Goal: Information Seeking & Learning: Learn about a topic

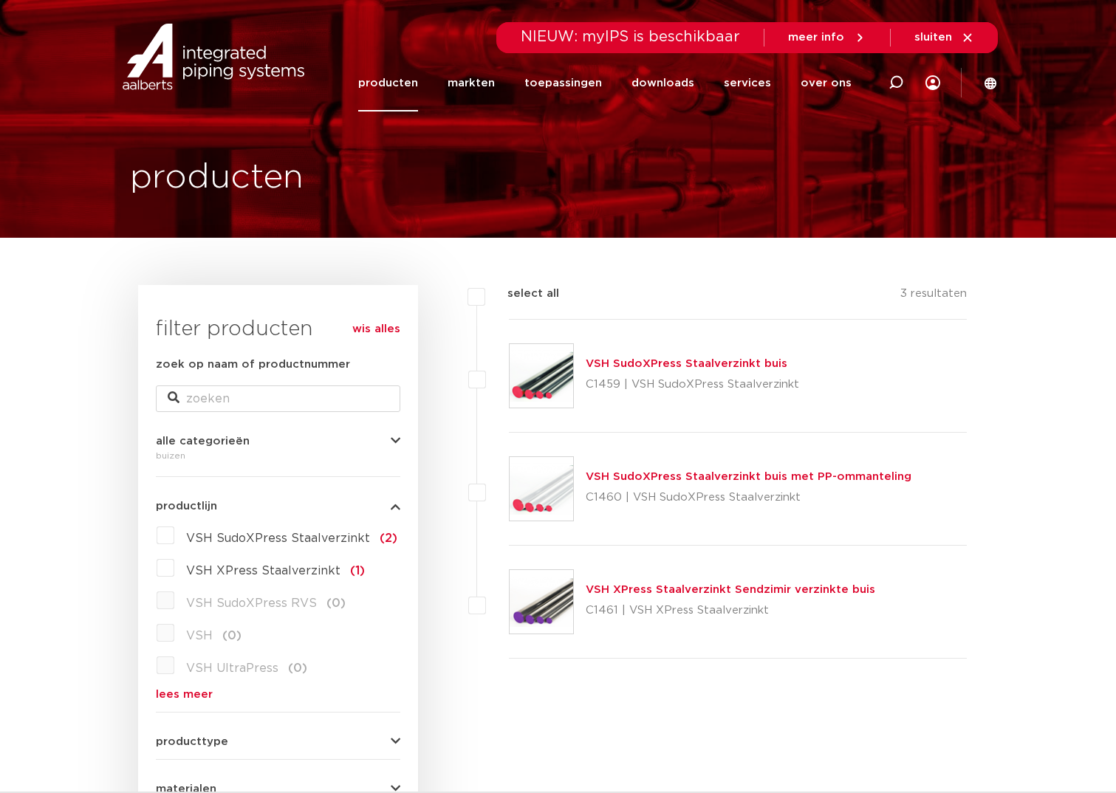
click at [363, 325] on link "wis alles" at bounding box center [376, 330] width 48 height 18
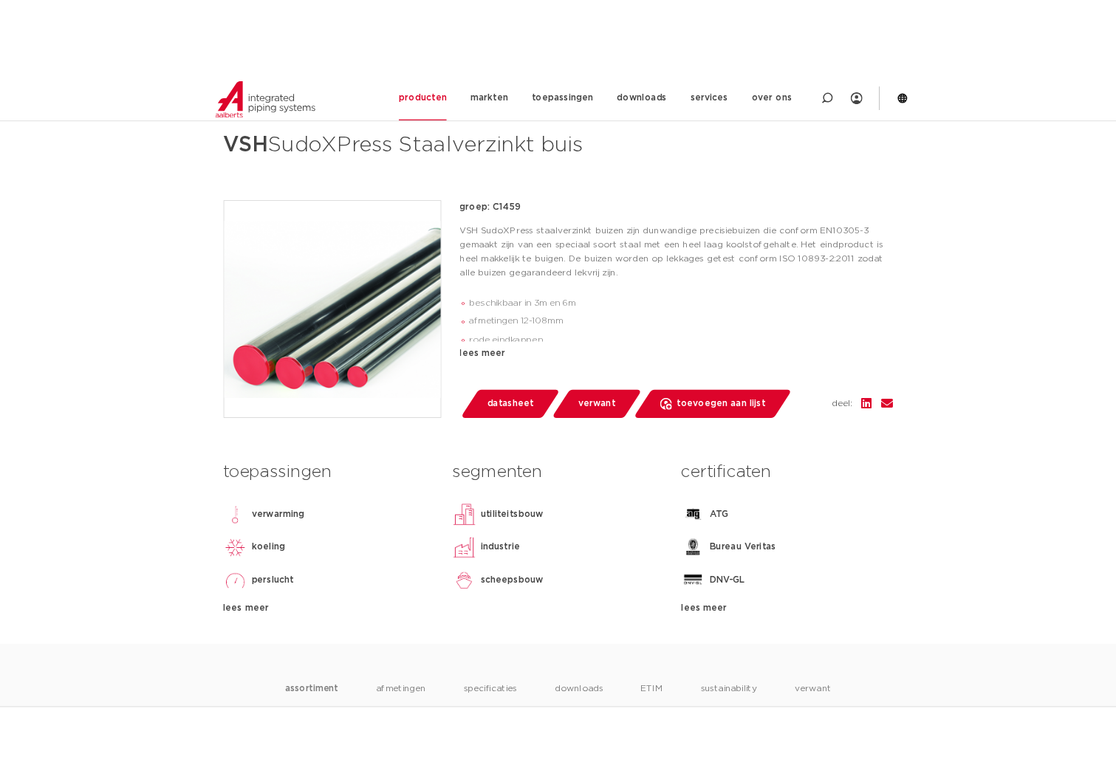
scroll to position [222, 0]
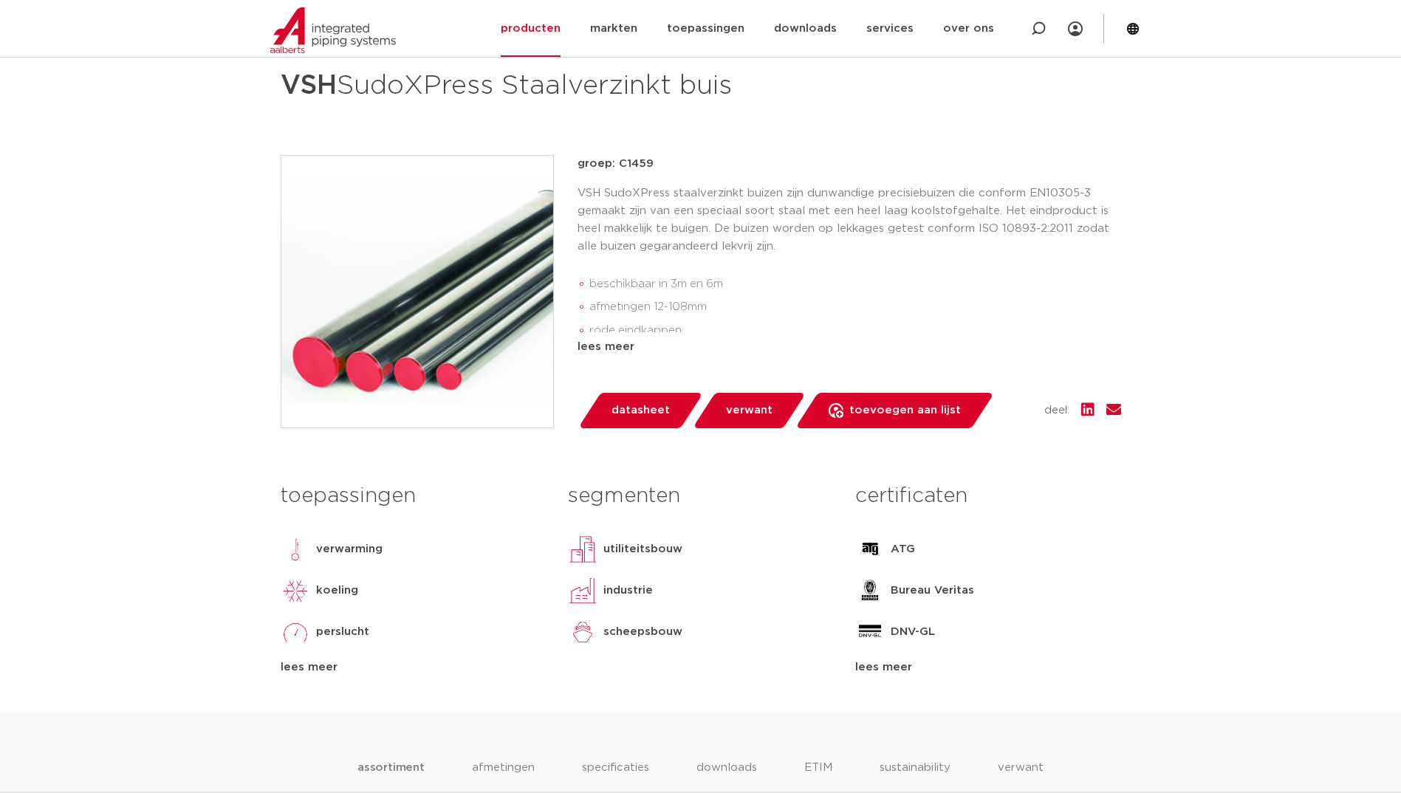
click at [628, 410] on span "datasheet" at bounding box center [641, 411] width 58 height 24
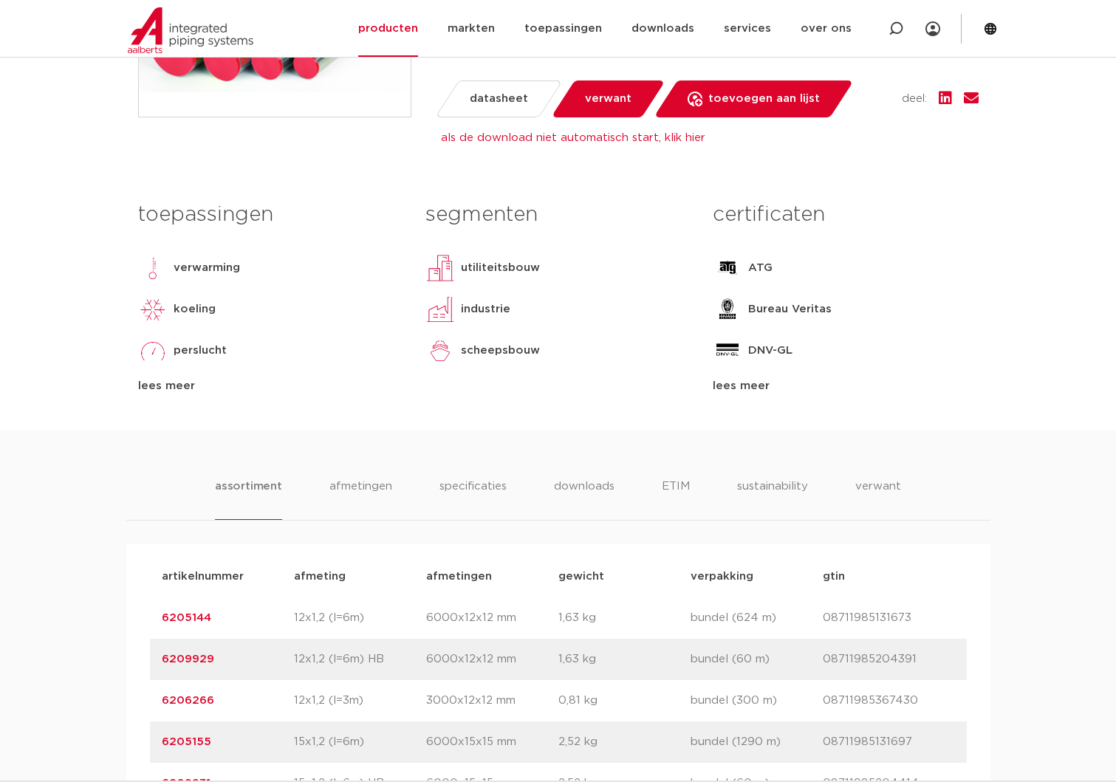
scroll to position [591, 0]
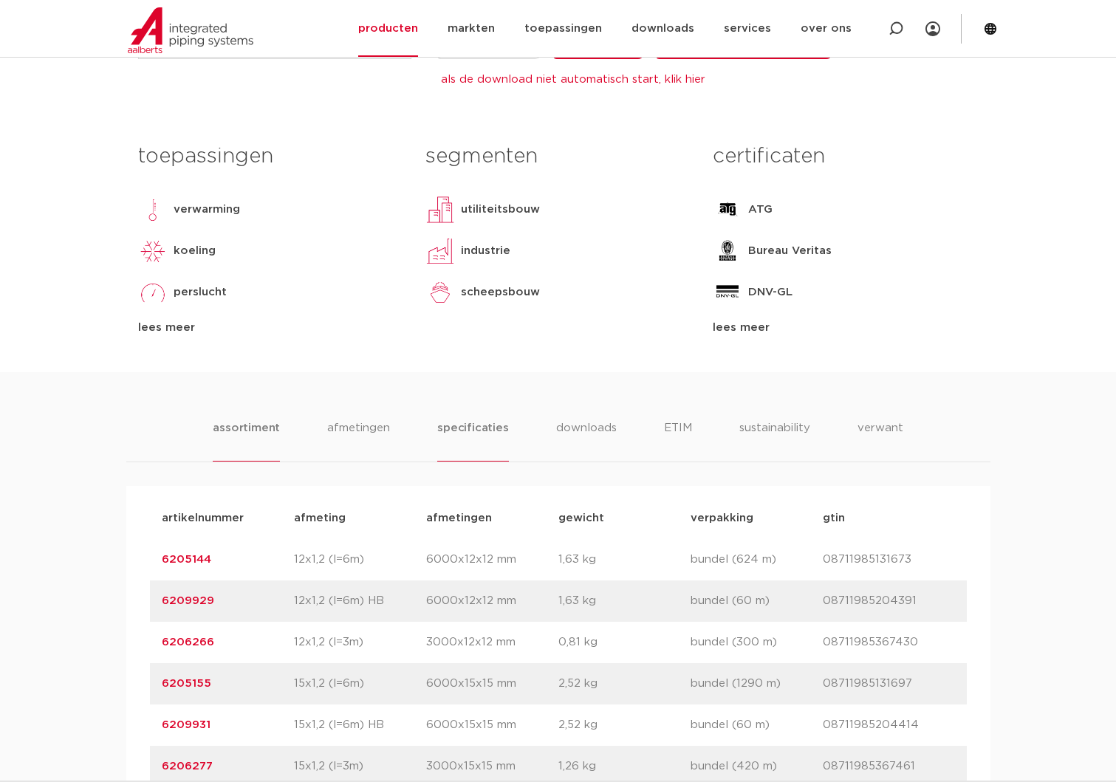
click at [445, 436] on li "specificaties" at bounding box center [472, 441] width 71 height 42
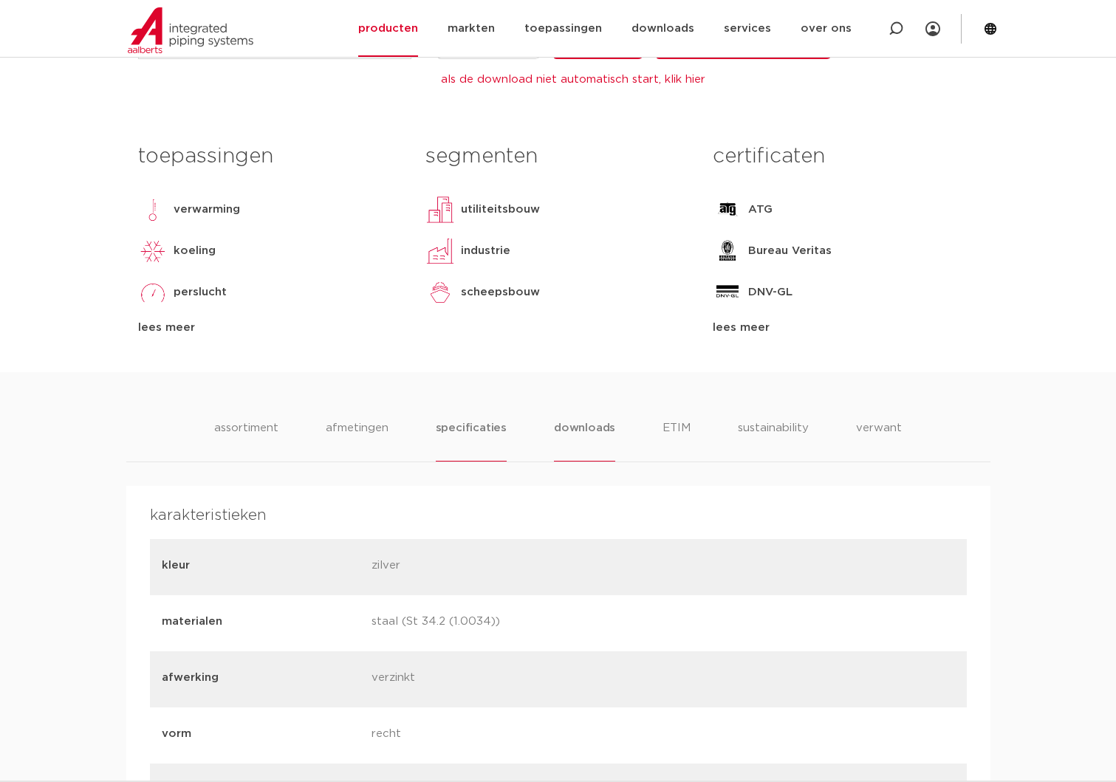
click at [595, 436] on li "downloads" at bounding box center [584, 441] width 61 height 42
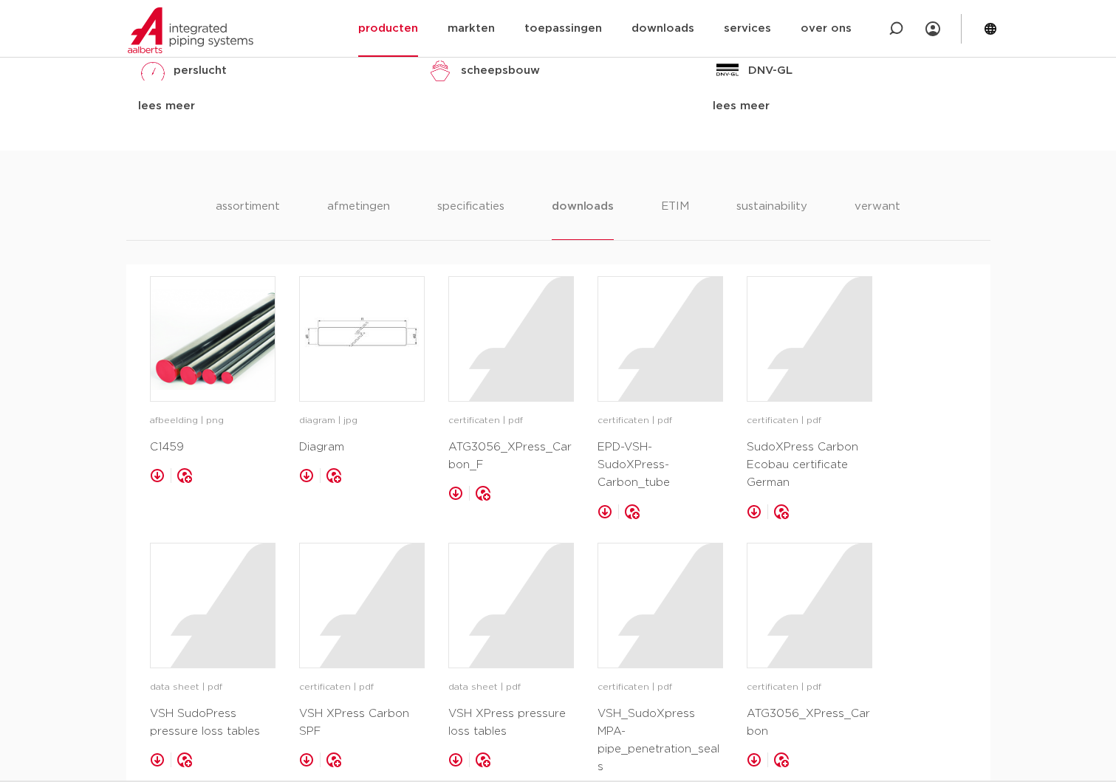
scroll to position [222, 0]
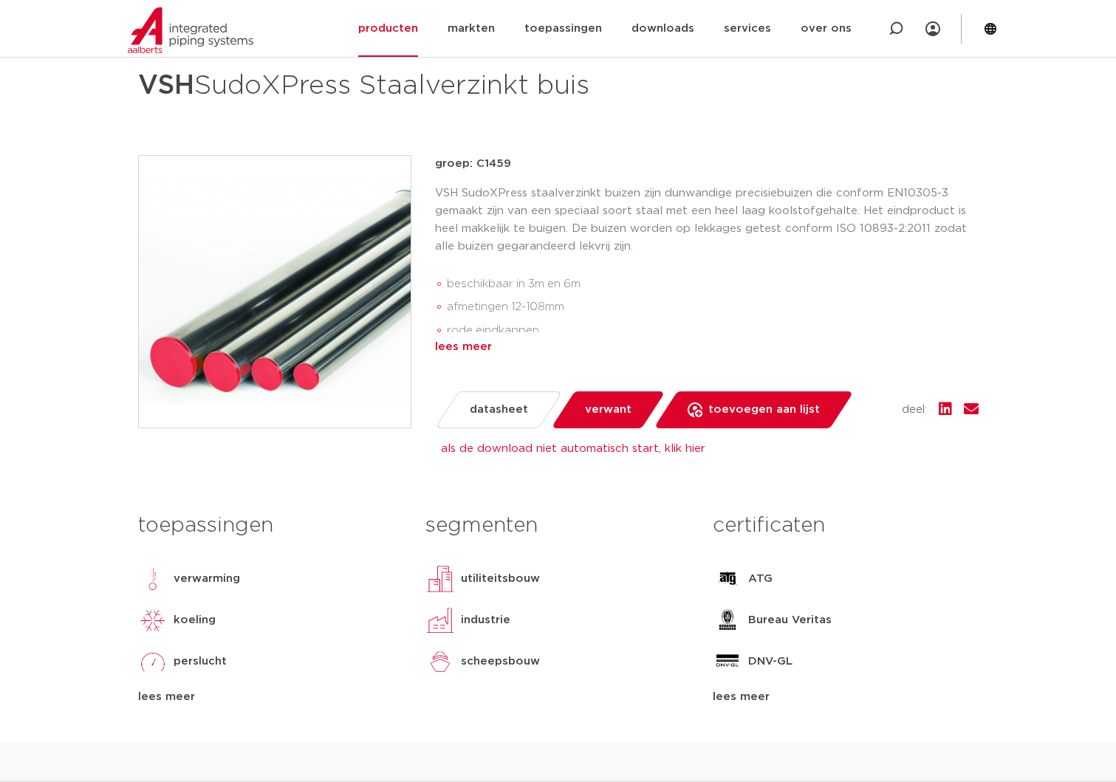
click at [465, 352] on div "lees meer" at bounding box center [707, 347] width 544 height 18
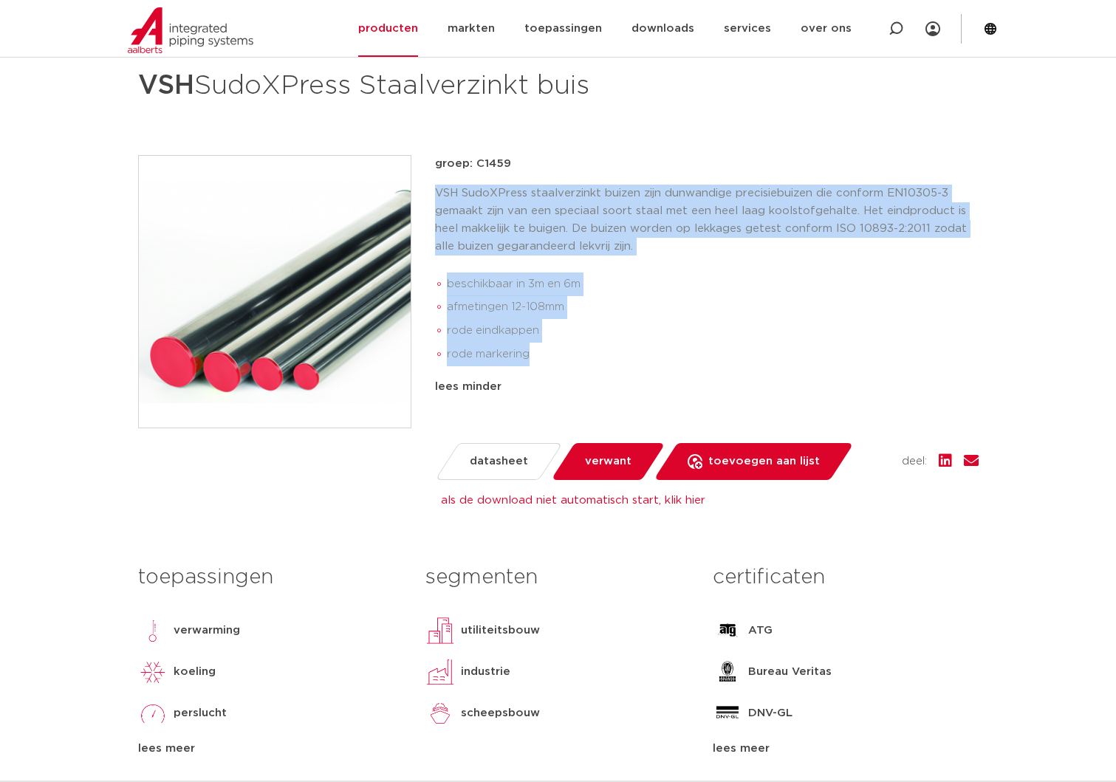
drag, startPoint x: 434, startPoint y: 180, endPoint x: 590, endPoint y: 366, distance: 242.8
click at [590, 366] on div "groep: C1459 VSH SudoXPress staalverzinkt buizen zijn dunwandige precisiebuizen…" at bounding box center [707, 299] width 544 height 288
click at [589, 366] on ul "beschikbaar in 3m en 6m afmetingen 12-108mm rode eindkappen rode markering" at bounding box center [707, 320] width 544 height 106
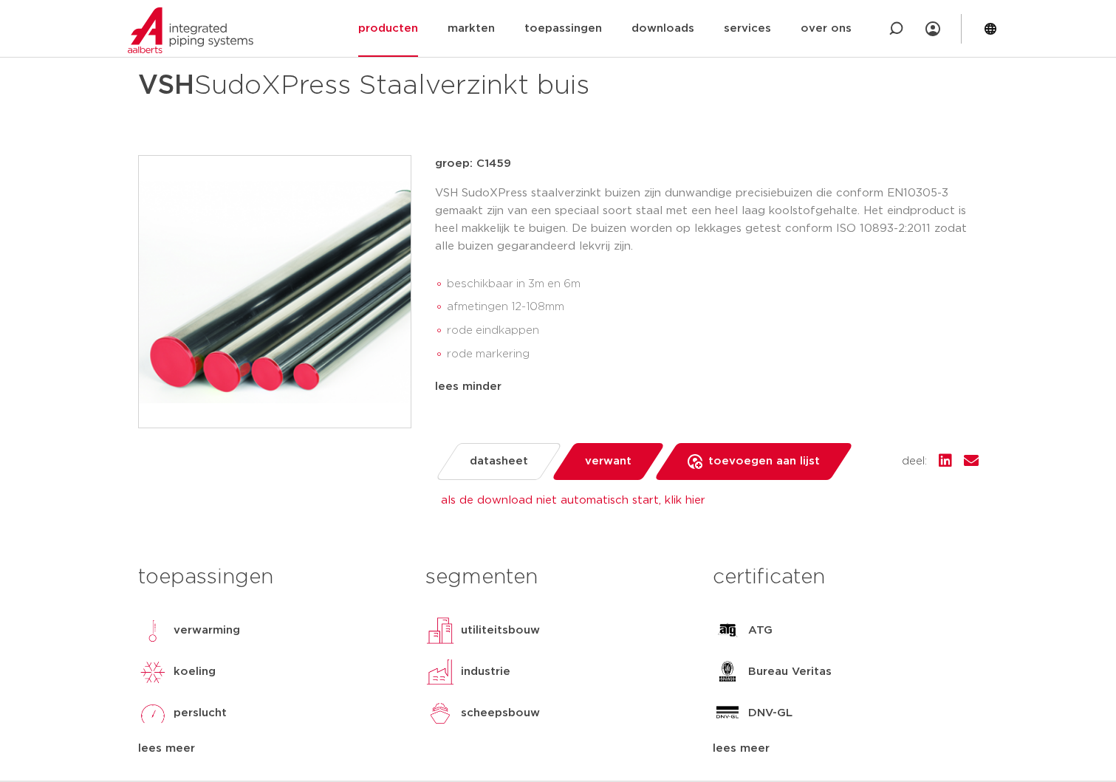
click at [247, 365] on img at bounding box center [275, 292] width 272 height 272
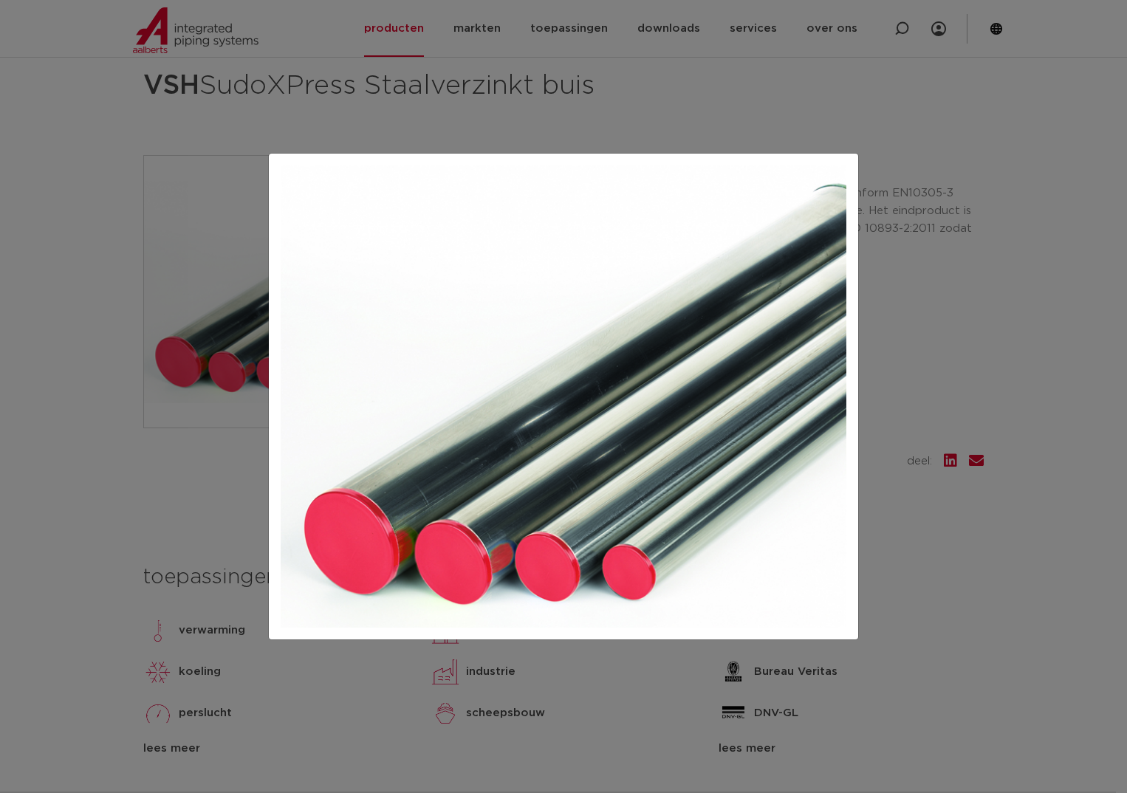
click at [168, 220] on div at bounding box center [563, 396] width 1127 height 793
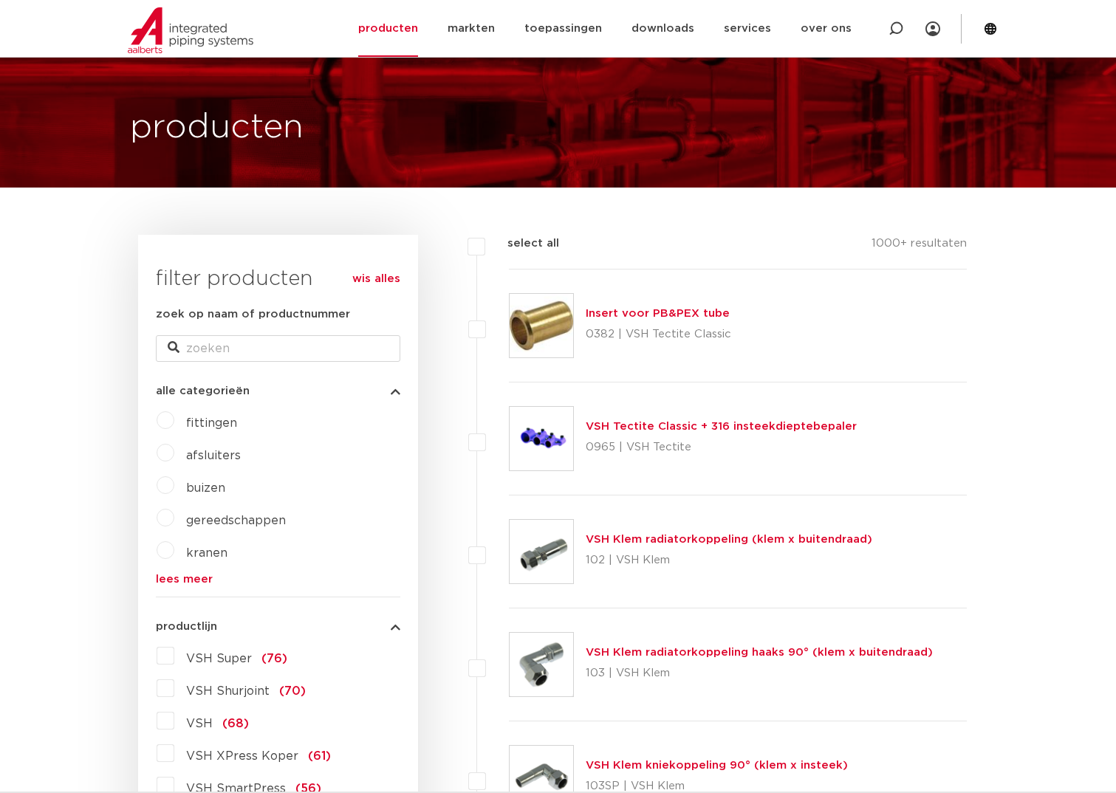
scroll to position [148, 0]
